Goal: Use online tool/utility: Utilize a website feature to perform a specific function

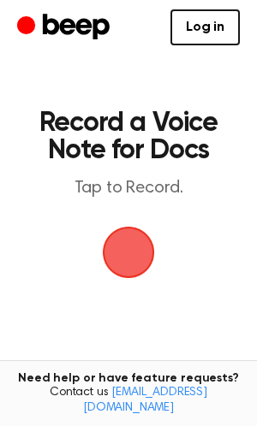
click at [134, 277] on span "button" at bounding box center [128, 253] width 48 height 48
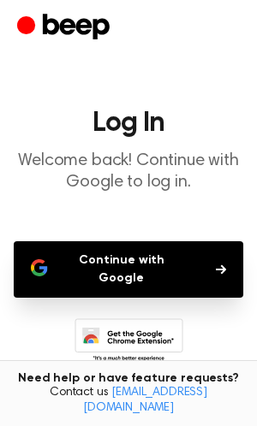
click at [117, 297] on button "Continue with Google" at bounding box center [128, 269] width 229 height 57
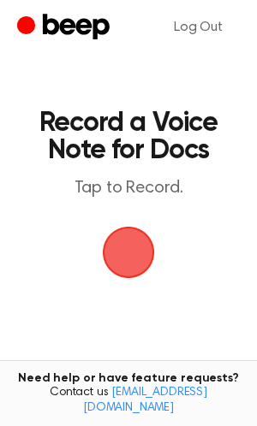
click at [123, 279] on span "button" at bounding box center [129, 253] width 52 height 52
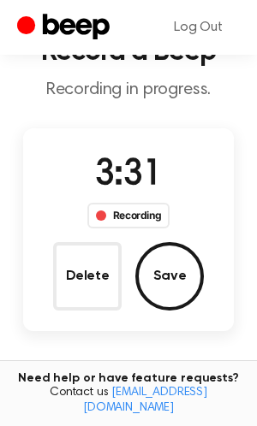
scroll to position [72, 0]
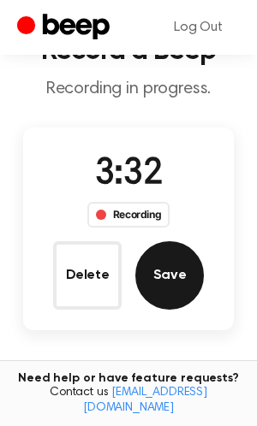
click at [184, 306] on button "Save" at bounding box center [169, 275] width 68 height 68
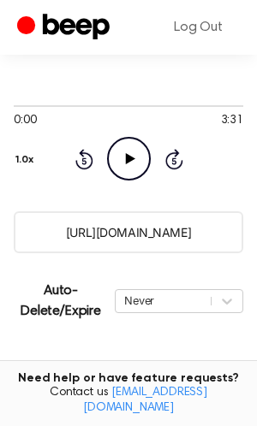
scroll to position [199, 0]
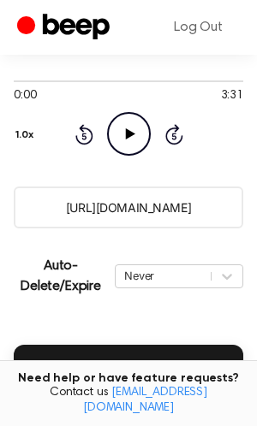
drag, startPoint x: 42, startPoint y: 251, endPoint x: 272, endPoint y: 249, distance: 230.3
click at [256, 249] on html "Log Out Your Recording is Ready Copy the link and paste it anywhere 0:00 3:31 Y…" at bounding box center [128, 256] width 257 height 911
click at [39, 229] on input "[URL][DOMAIN_NAME]" at bounding box center [128, 208] width 229 height 42
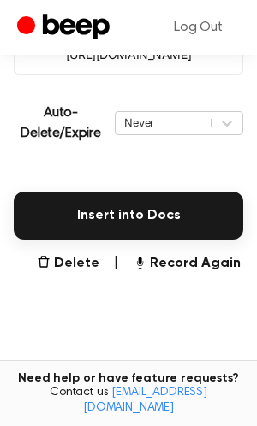
scroll to position [359, 0]
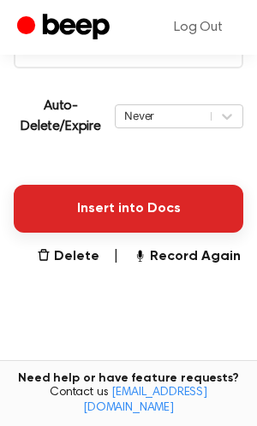
click at [140, 233] on button "Insert into Docs" at bounding box center [128, 209] width 229 height 48
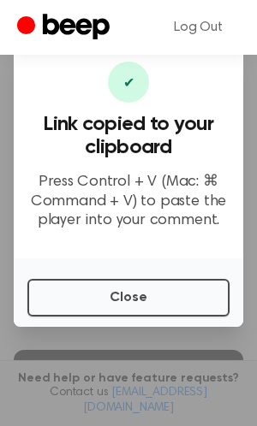
scroll to position [179, 0]
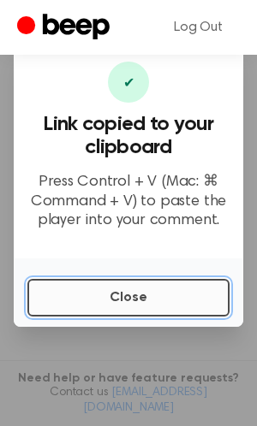
click at [130, 317] on button "Close" at bounding box center [128, 298] width 202 height 38
